Goal: Task Accomplishment & Management: Complete application form

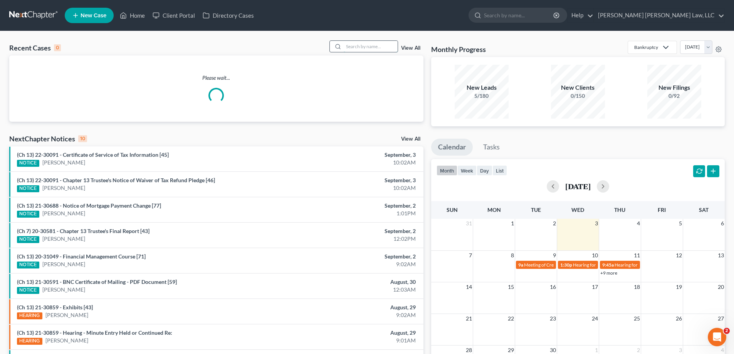
click at [381, 43] on input "search" at bounding box center [371, 46] width 54 height 11
type input "24-30690"
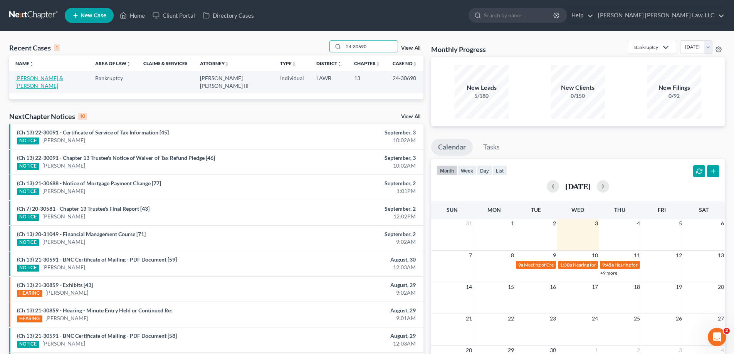
click at [41, 81] on link "[PERSON_NAME] & [PERSON_NAME]" at bounding box center [39, 82] width 48 height 14
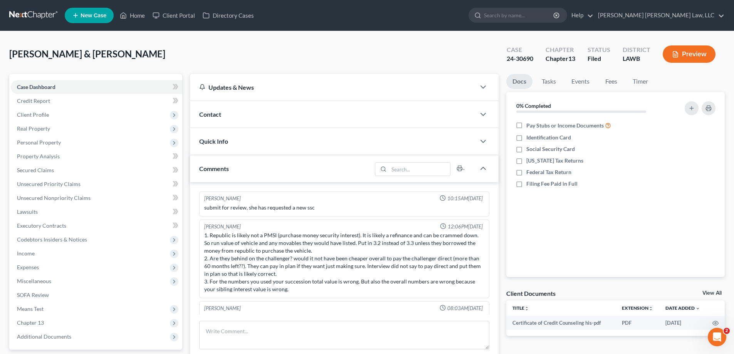
scroll to position [12, 0]
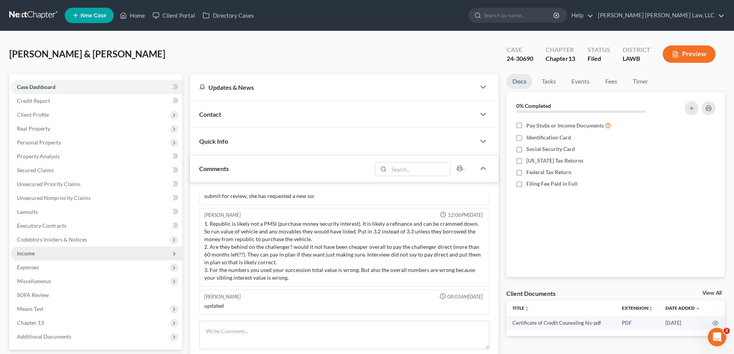
click at [39, 249] on span "Income" at bounding box center [96, 254] width 171 height 14
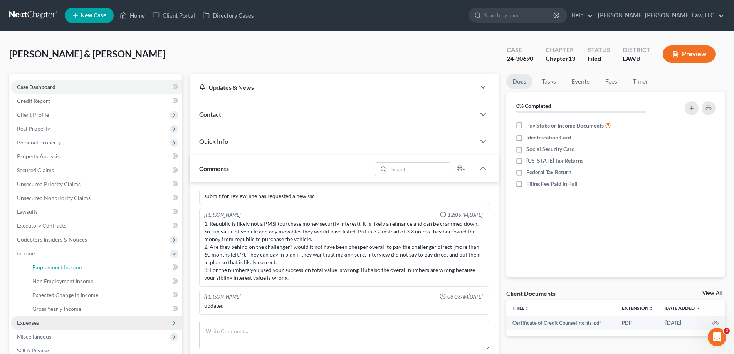
click at [63, 268] on span "Employment Income" at bounding box center [56, 267] width 49 height 7
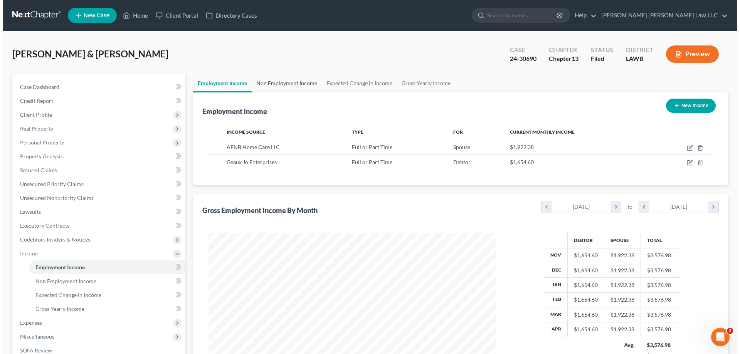
scroll to position [144, 303]
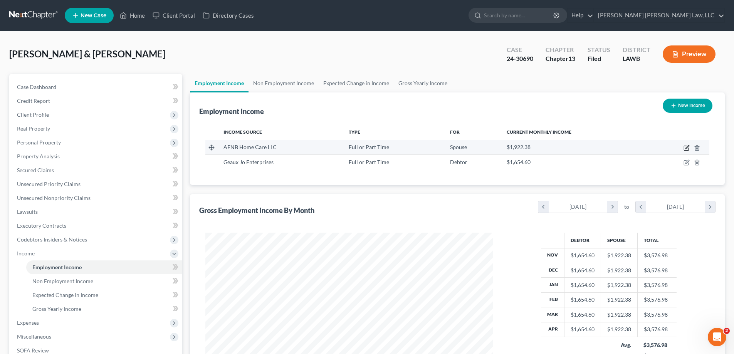
click at [686, 148] on icon "button" at bounding box center [687, 148] width 6 height 6
select select "0"
select select "19"
select select "2"
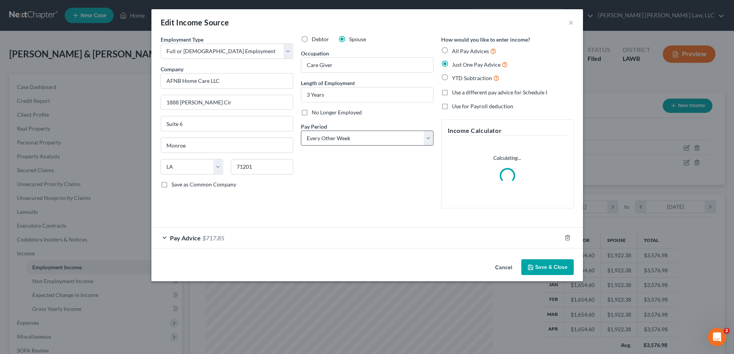
scroll to position [145, 306]
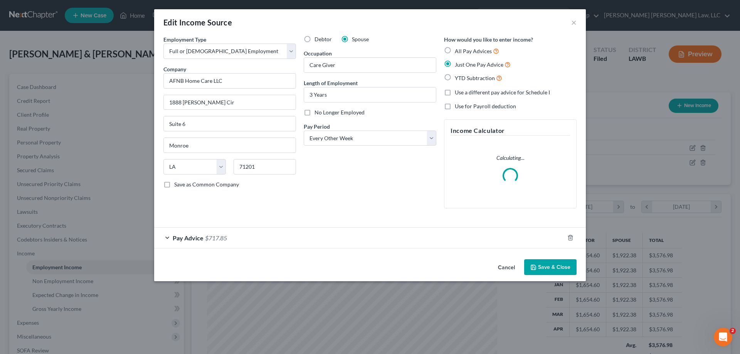
click at [314, 115] on label "No Longer Employed" at bounding box center [339, 113] width 50 height 8
click at [317, 114] on input "No Longer Employed" at bounding box center [319, 111] width 5 height 5
checkbox input "true"
click at [564, 271] on button "Save & Close" at bounding box center [550, 267] width 52 height 16
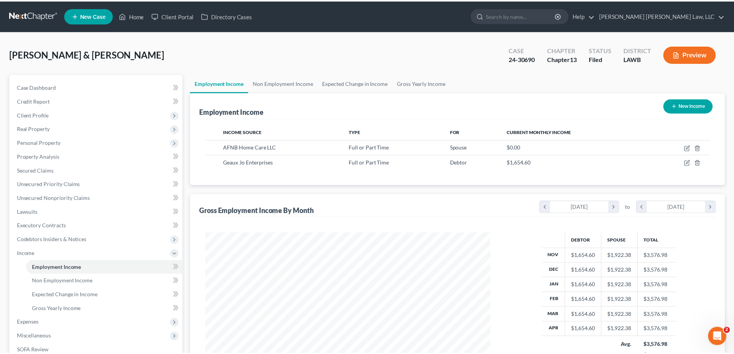
scroll to position [385161, 385002]
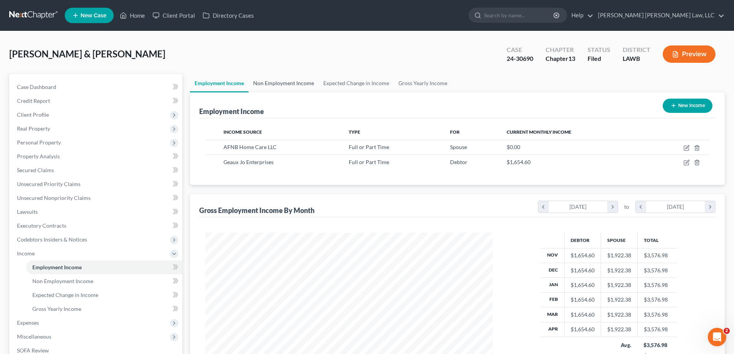
click at [291, 85] on link "Non Employment Income" at bounding box center [284, 83] width 70 height 18
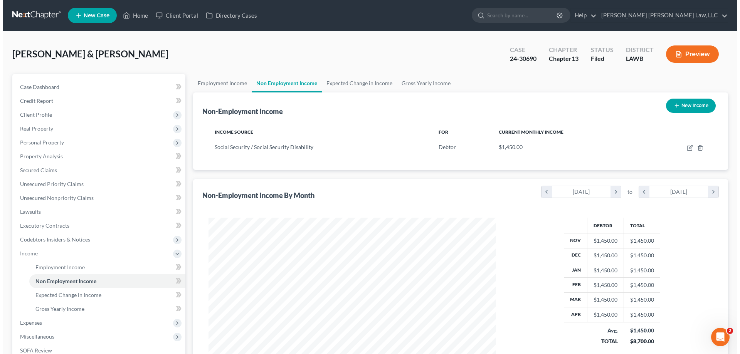
scroll to position [144, 303]
click at [684, 108] on button "New Income" at bounding box center [688, 106] width 50 height 14
select select "0"
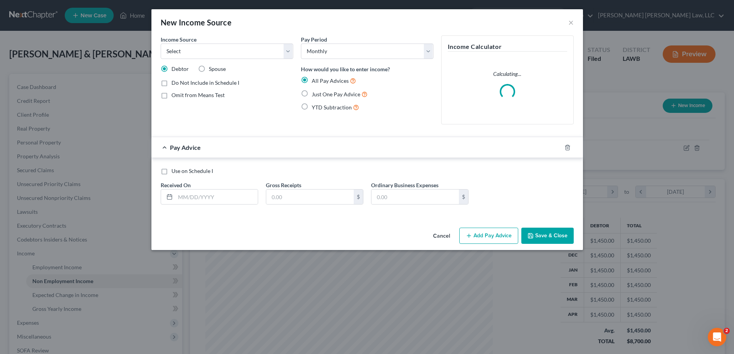
scroll to position [145, 306]
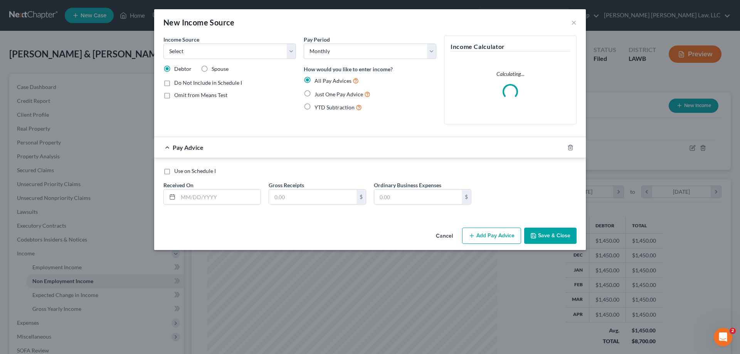
click at [231, 59] on div "Income Source * Select Unemployment Disability (from employer) Pension Retireme…" at bounding box center [230, 82] width 140 height 95
click at [233, 55] on select "Select Unemployment Disability (from employer) Pension Retirement Social Securi…" at bounding box center [229, 51] width 133 height 15
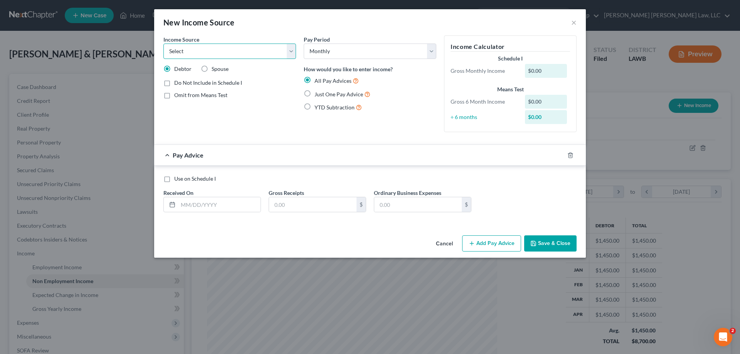
select select "4"
click at [163, 44] on select "Select Unemployment Disability (from employer) Pension Retirement Social Securi…" at bounding box center [229, 51] width 133 height 15
click at [323, 91] on span "Just One Pay Advice" at bounding box center [338, 94] width 49 height 7
click at [323, 91] on input "Just One Pay Advice" at bounding box center [319, 92] width 5 height 5
radio input "true"
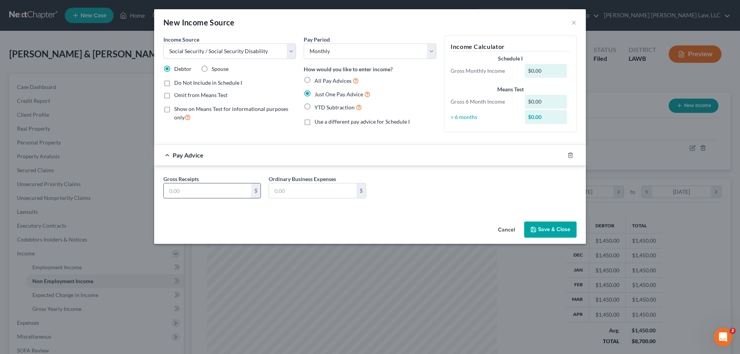
click at [221, 194] on input "text" at bounding box center [207, 190] width 87 height 15
type input "994"
click at [554, 227] on button "Save & Close" at bounding box center [550, 230] width 52 height 16
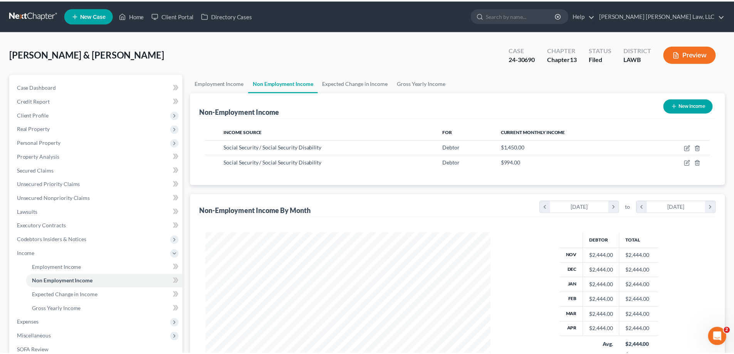
scroll to position [385161, 385002]
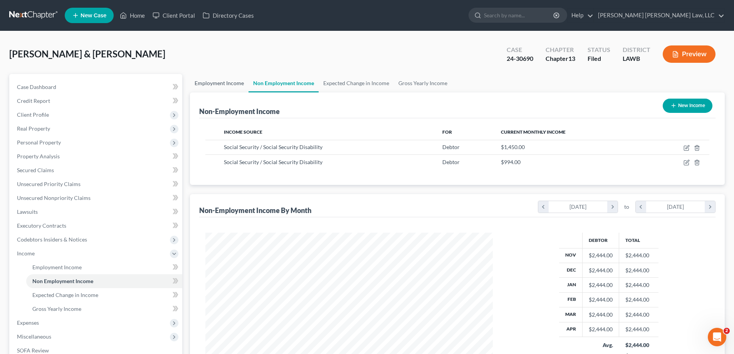
click at [222, 88] on link "Employment Income" at bounding box center [219, 83] width 59 height 18
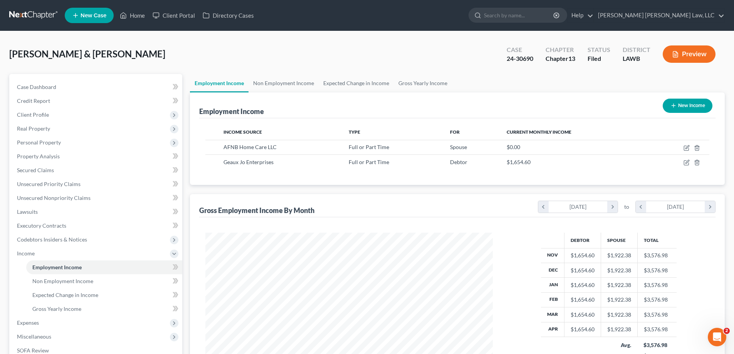
scroll to position [144, 303]
click at [300, 80] on link "Non Employment Income" at bounding box center [284, 83] width 70 height 18
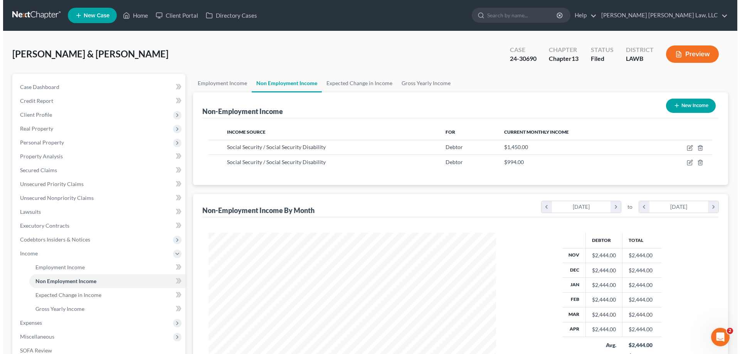
scroll to position [144, 303]
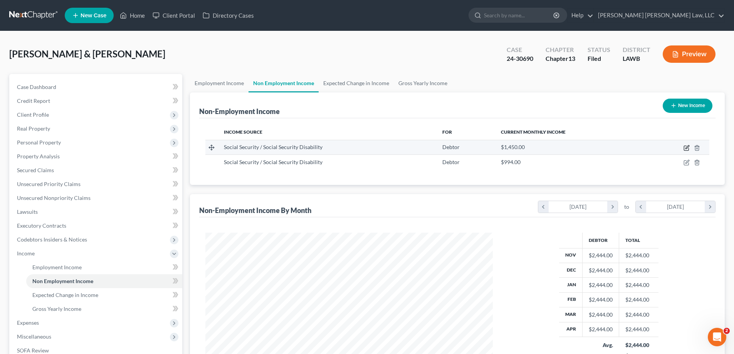
click at [684, 146] on icon "button" at bounding box center [686, 148] width 5 height 5
select select "4"
select select "0"
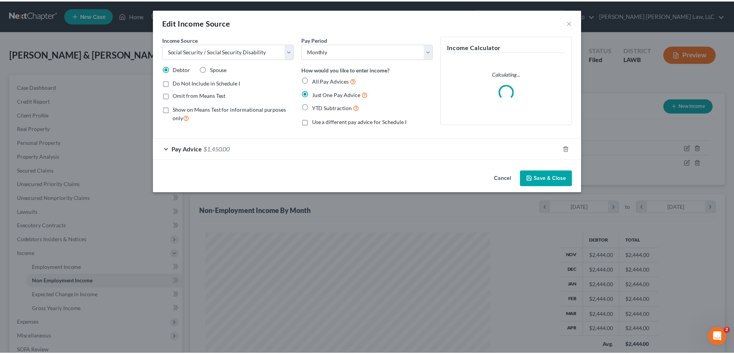
scroll to position [145, 306]
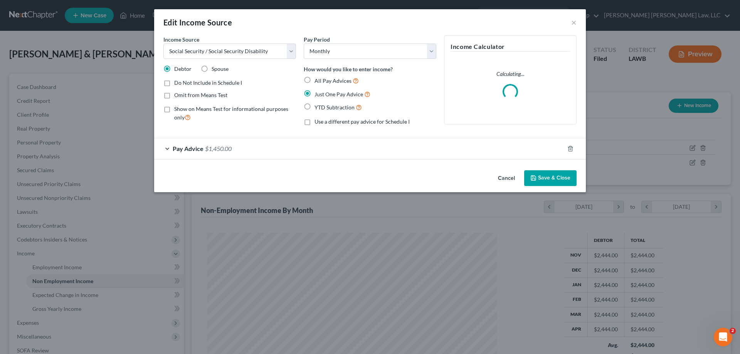
click at [210, 156] on div "Pay Advice $1,450.00" at bounding box center [359, 148] width 410 height 20
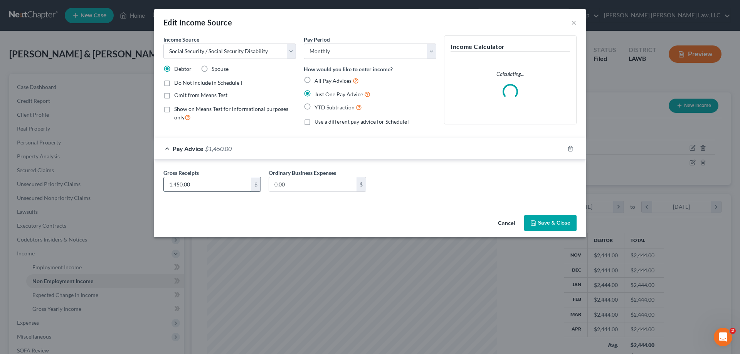
click at [218, 186] on input "1,450.00" at bounding box center [207, 184] width 87 height 15
type input "1,331"
click at [569, 227] on button "Save & Close" at bounding box center [550, 223] width 52 height 16
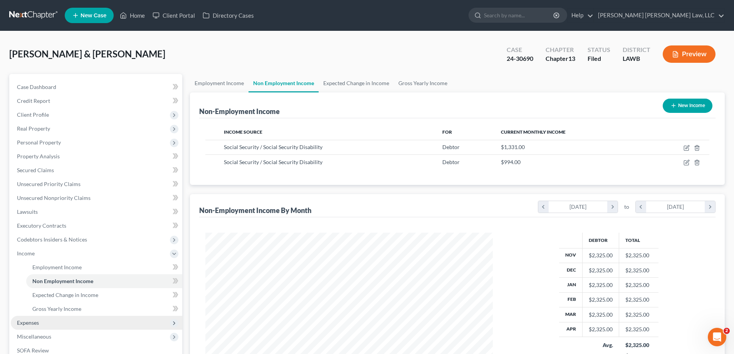
scroll to position [77, 0]
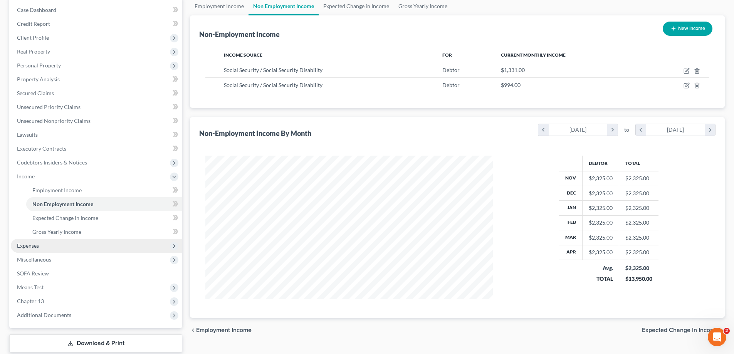
click at [49, 246] on span "Expenses" at bounding box center [96, 246] width 171 height 14
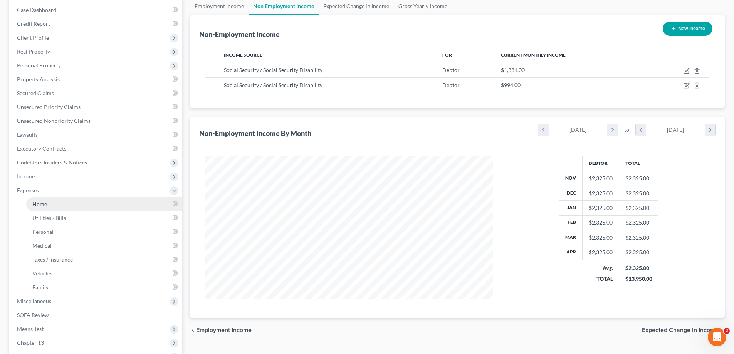
click at [50, 207] on link "Home" at bounding box center [104, 204] width 156 height 14
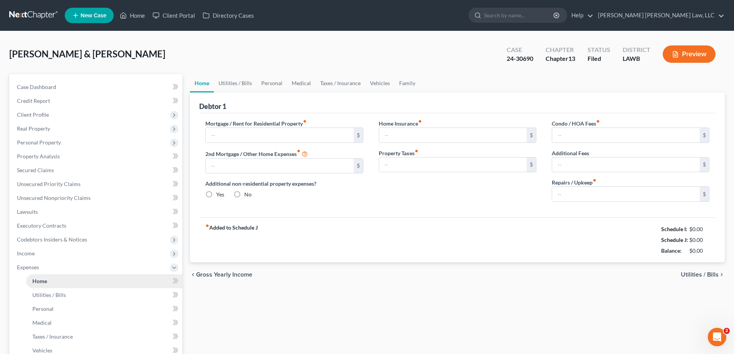
type input "500.00"
type input "0.00"
radio input "true"
type input "0.00"
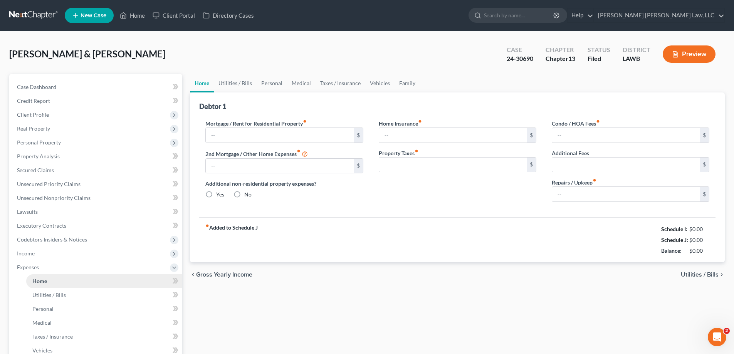
type input "0.00"
click at [132, 17] on link "Home" at bounding box center [132, 15] width 33 height 14
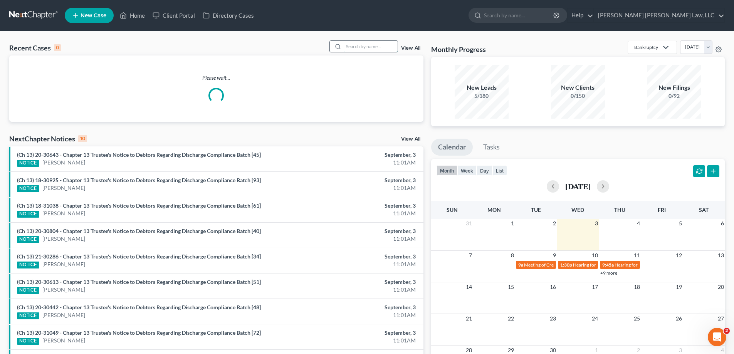
click at [367, 45] on input "search" at bounding box center [371, 46] width 54 height 11
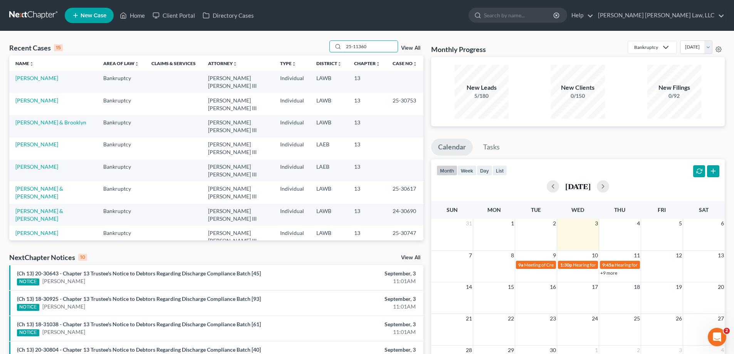
type input "25-11360"
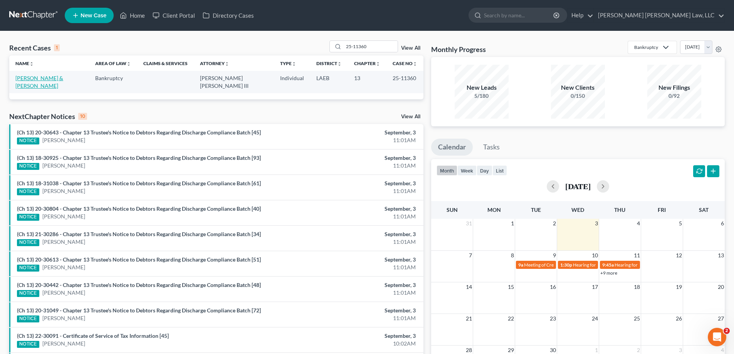
click at [35, 81] on link "[PERSON_NAME] & [PERSON_NAME]" at bounding box center [39, 82] width 48 height 14
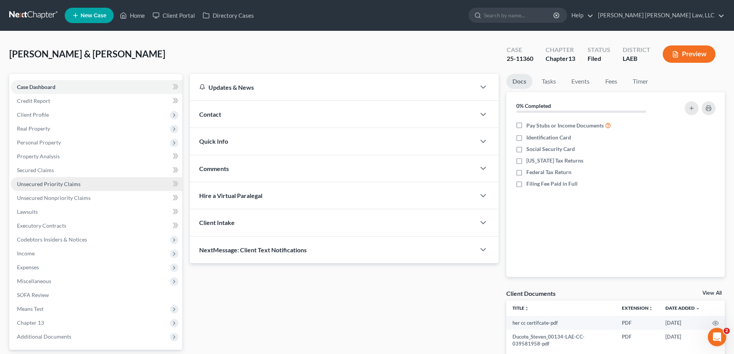
click at [44, 188] on link "Unsecured Priority Claims" at bounding box center [96, 184] width 171 height 14
